Goal: Find specific page/section: Find specific page/section

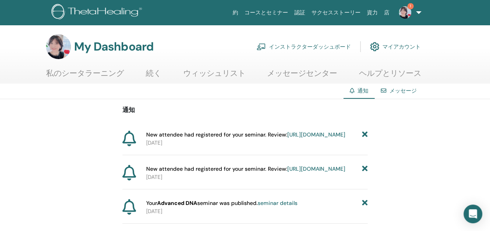
click at [408, 14] on img at bounding box center [404, 12] width 12 height 12
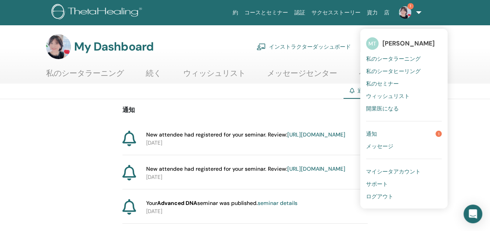
click at [316, 138] on link "[URL][DOMAIN_NAME]" at bounding box center [316, 134] width 58 height 7
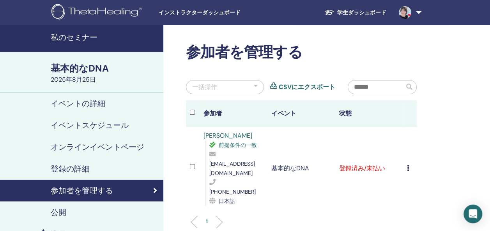
click at [407, 165] on icon at bounding box center [408, 168] width 2 height 6
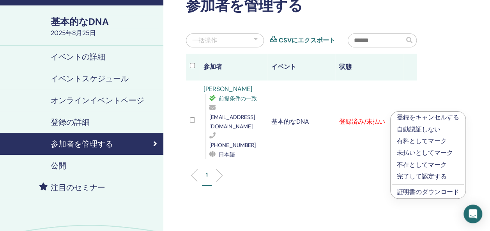
scroll to position [249, 0]
